Goal: Task Accomplishment & Management: Manage account settings

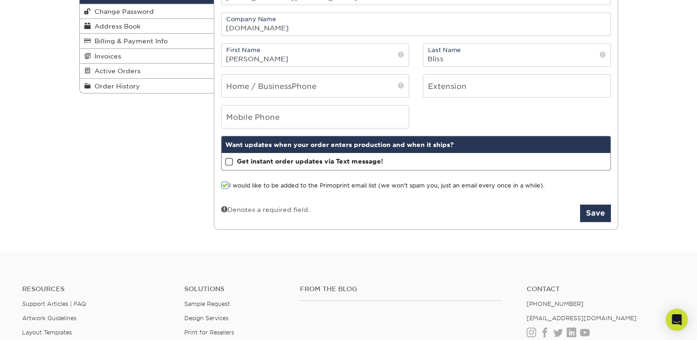
scroll to position [46, 0]
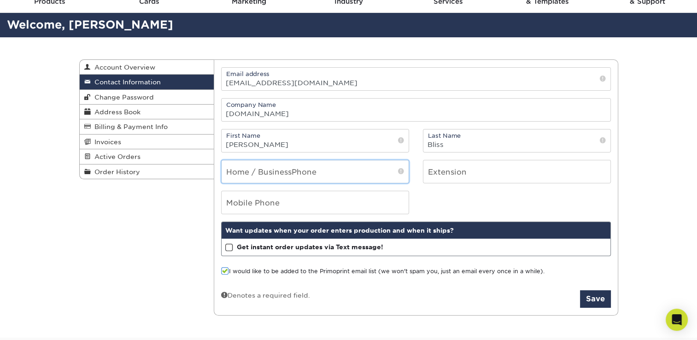
click at [315, 170] on input "tel" at bounding box center [315, 171] width 187 height 23
type input "3038854153"
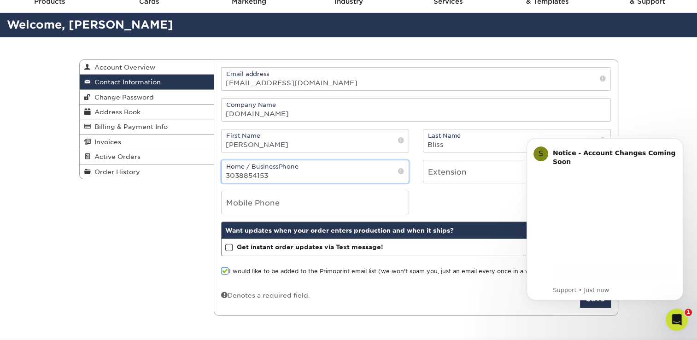
scroll to position [0, 0]
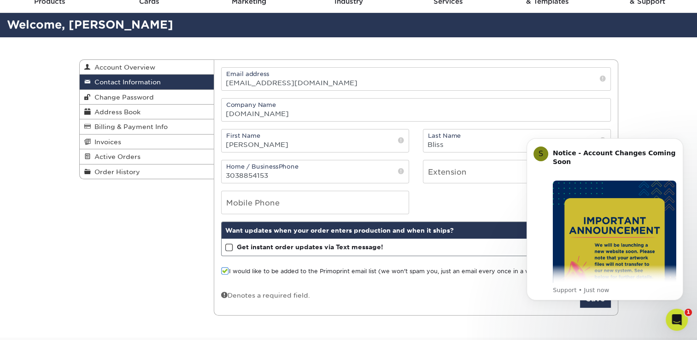
click at [685, 141] on body "S Notice - Account Changes Coming Soon ​ Past Order Files Will Not Transfer: Wh…" at bounding box center [604, 219] width 177 height 183
click at [681, 144] on button "Dismiss notification" at bounding box center [680, 141] width 12 height 12
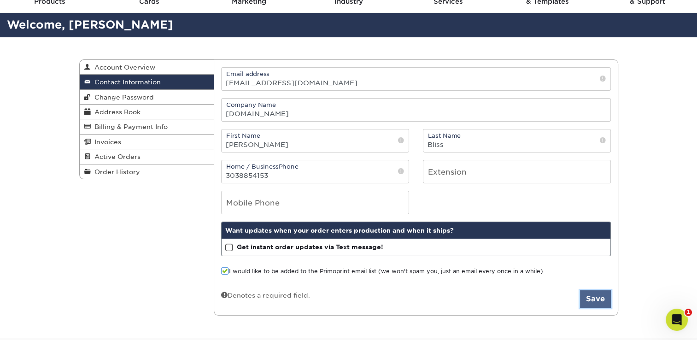
click at [598, 299] on button "Save" at bounding box center [595, 299] width 31 height 18
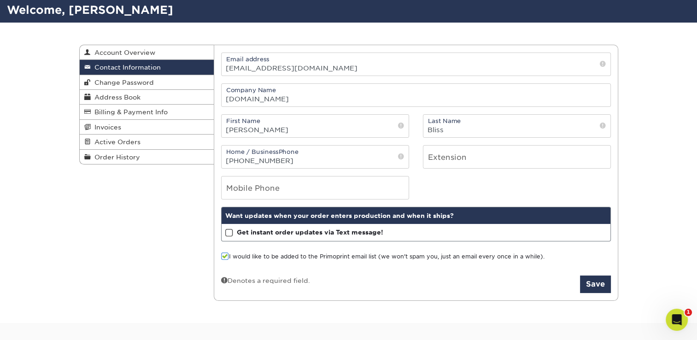
scroll to position [184, 0]
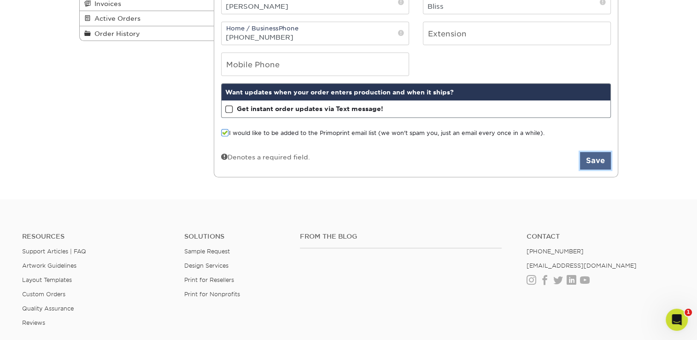
click at [592, 158] on button "Save" at bounding box center [595, 161] width 31 height 18
